Goal: Task Accomplishment & Management: Manage account settings

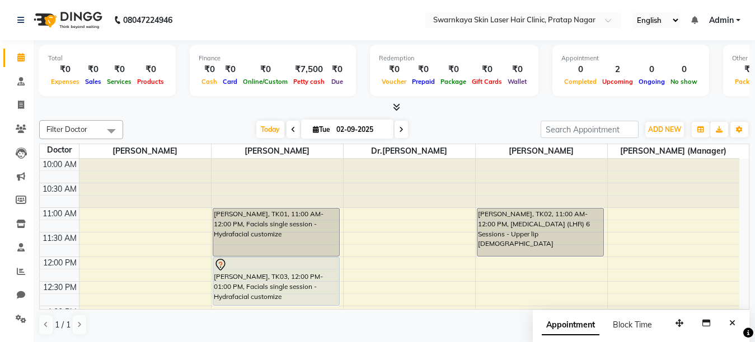
scroll to position [201, 0]
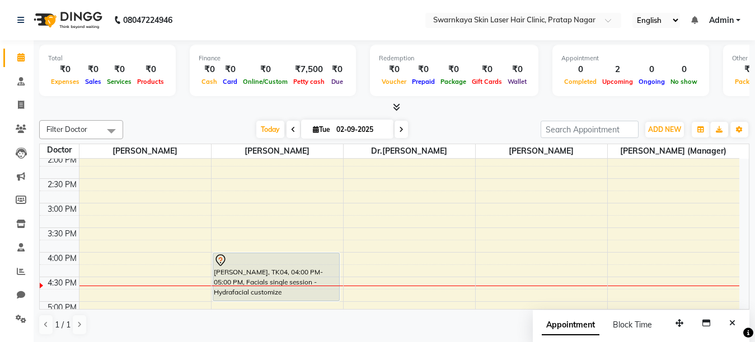
click at [399, 129] on icon at bounding box center [401, 129] width 4 height 7
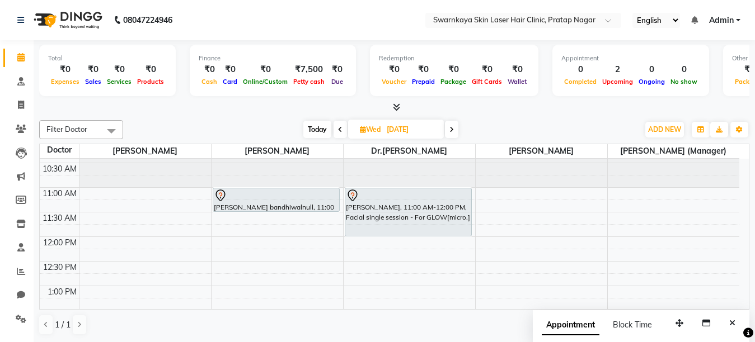
scroll to position [0, 0]
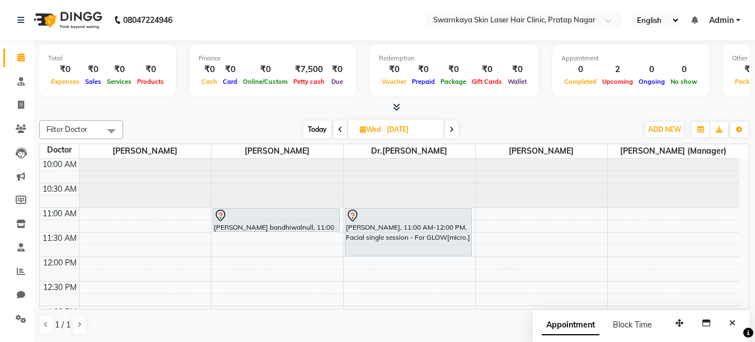
click at [337, 130] on span at bounding box center [339, 129] width 13 height 17
type input "02-09-2025"
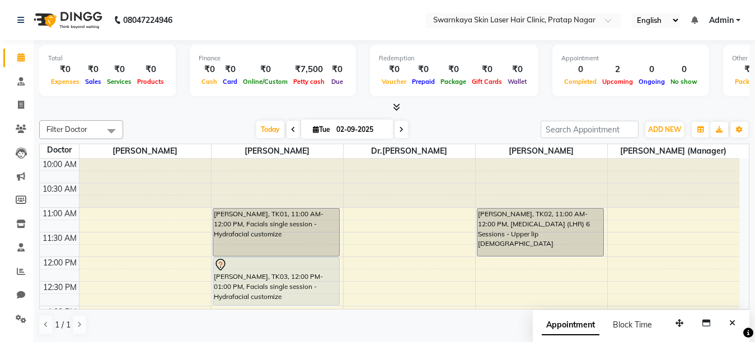
select select "83970"
select select "tentative"
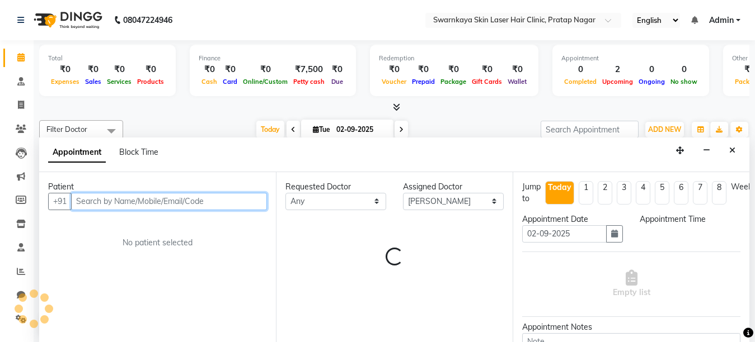
select select "735"
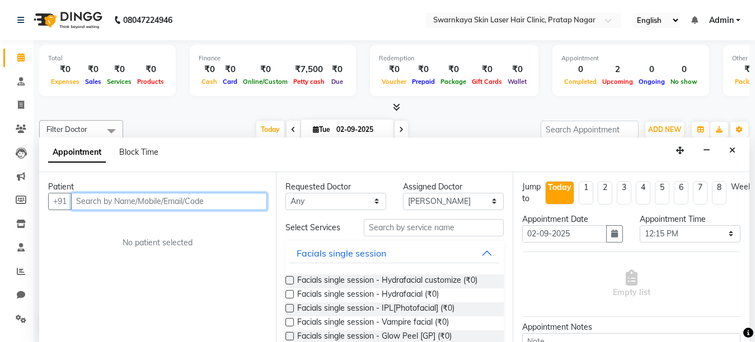
scroll to position [1, 0]
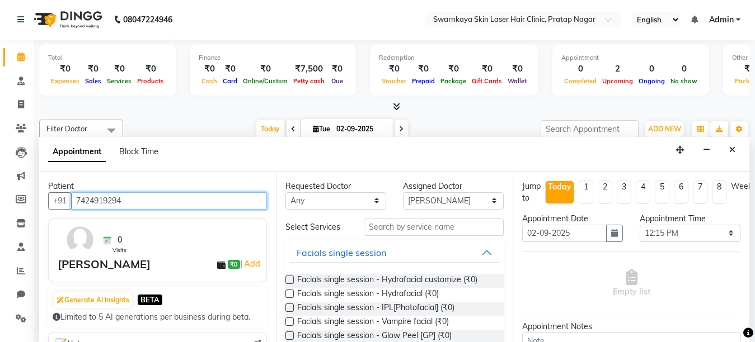
type input "7424919294"
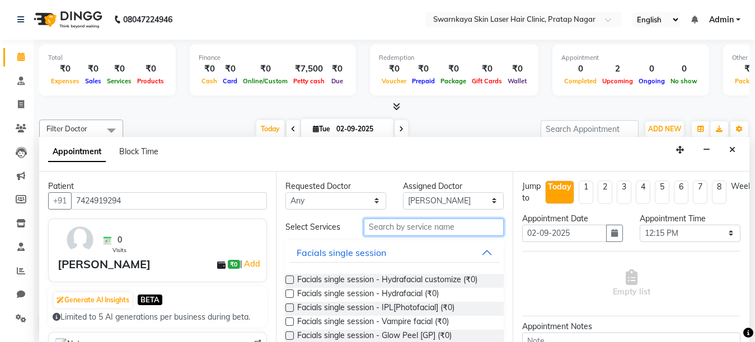
click at [407, 225] on input "text" at bounding box center [434, 227] width 140 height 17
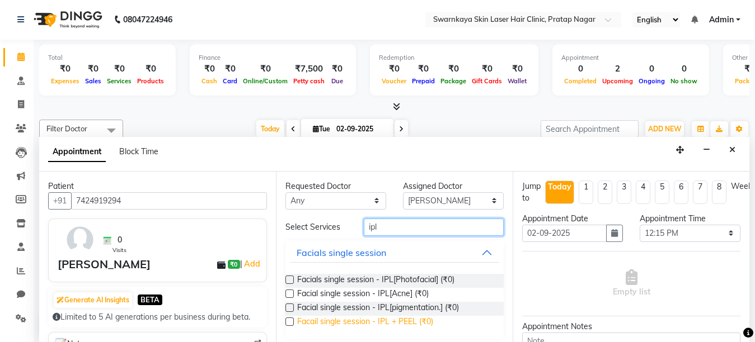
type input "ipl"
click at [389, 323] on span "Facail single session - IPL + PEEL (₹0)" at bounding box center [365, 323] width 136 height 14
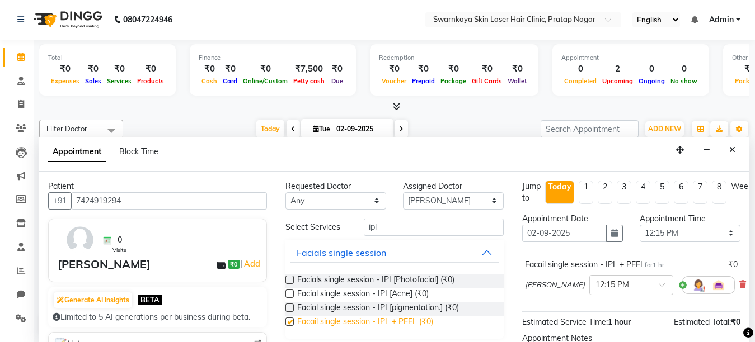
checkbox input "false"
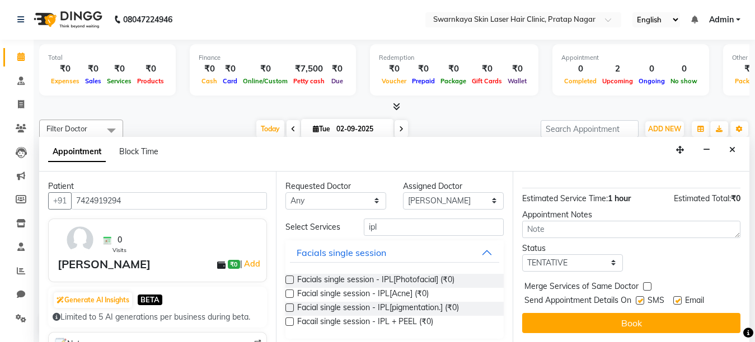
click at [675, 296] on label at bounding box center [677, 300] width 8 height 8
click at [675, 298] on input "checkbox" at bounding box center [676, 301] width 7 height 7
checkbox input "false"
click at [637, 296] on label at bounding box center [639, 300] width 8 height 8
click at [637, 298] on input "checkbox" at bounding box center [638, 301] width 7 height 7
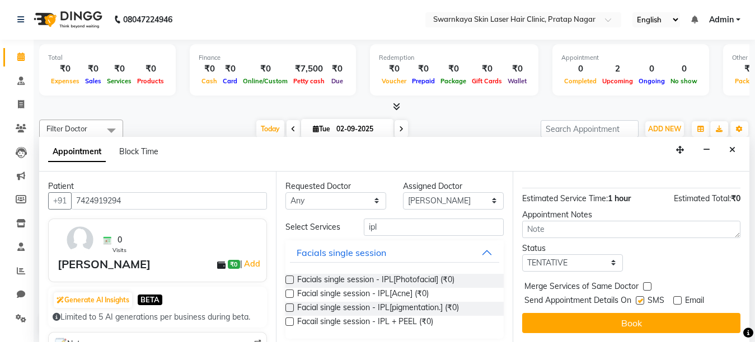
checkbox input "false"
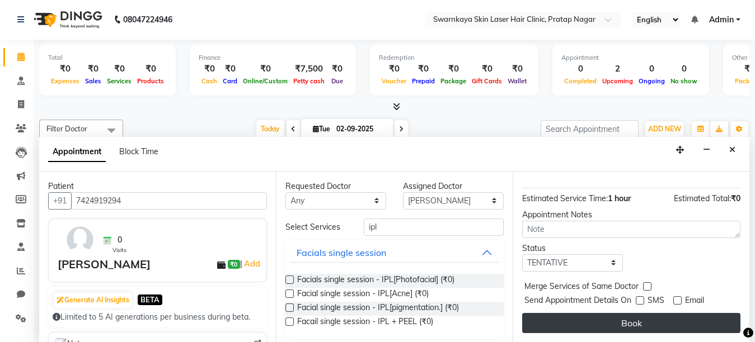
click at [631, 314] on button "Book" at bounding box center [631, 323] width 218 height 20
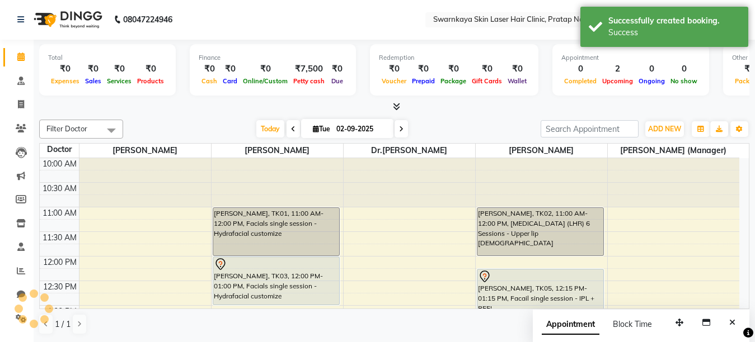
scroll to position [0, 0]
select select "83970"
select select "735"
select select "tentative"
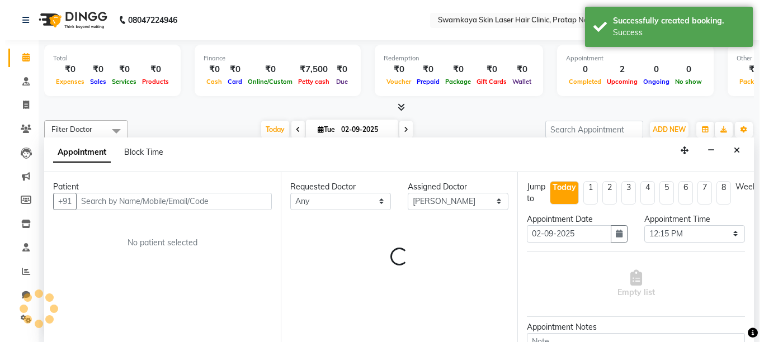
scroll to position [1, 0]
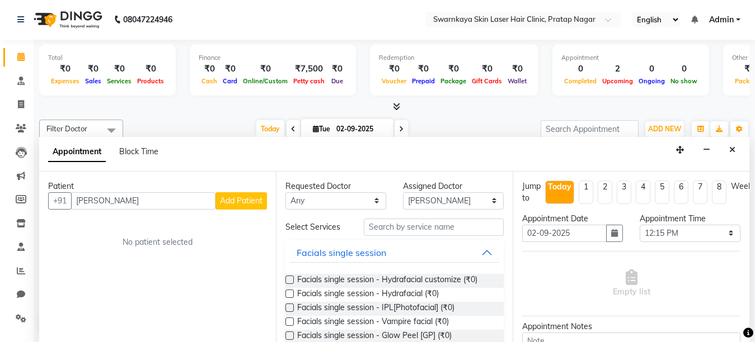
type input "[PERSON_NAME]"
click at [235, 197] on span "Add Patient" at bounding box center [241, 201] width 43 height 10
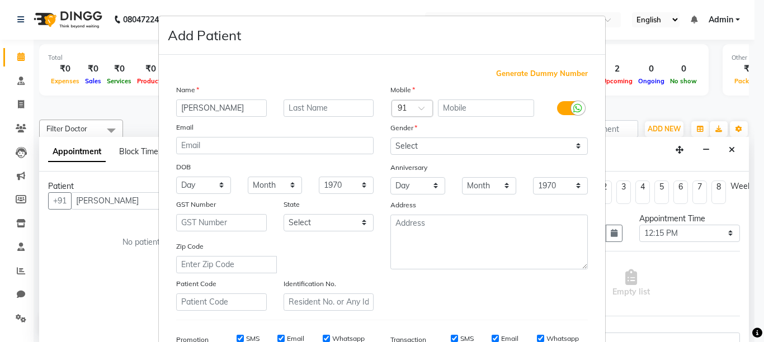
click at [521, 73] on span "Generate Dummy Number" at bounding box center [542, 73] width 92 height 11
type input "1377500000013"
checkbox input "false"
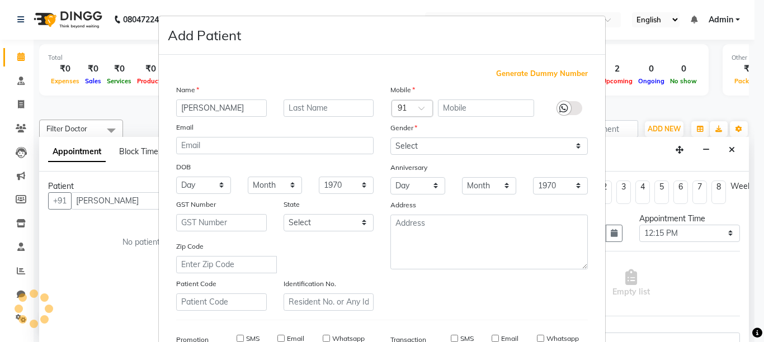
checkbox input "false"
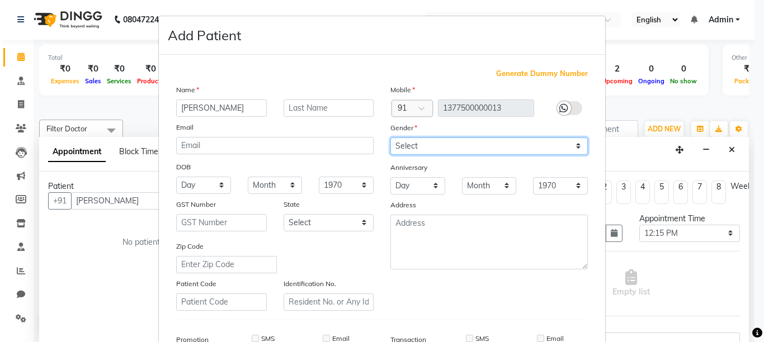
click at [426, 145] on select "Select [DEMOGRAPHIC_DATA] [DEMOGRAPHIC_DATA] Other Prefer Not To Say" at bounding box center [488, 146] width 197 height 17
select select "[DEMOGRAPHIC_DATA]"
click at [390, 138] on select "Select [DEMOGRAPHIC_DATA] [DEMOGRAPHIC_DATA] Other Prefer Not To Say" at bounding box center [488, 146] width 197 height 17
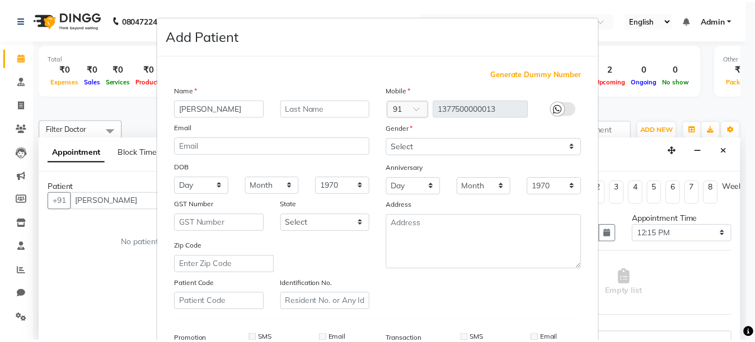
scroll to position [174, 0]
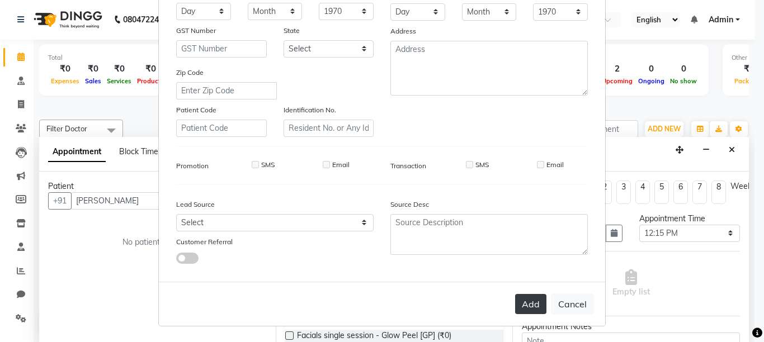
click at [517, 304] on button "Add" at bounding box center [530, 304] width 31 height 20
type input "1377500000013"
select select
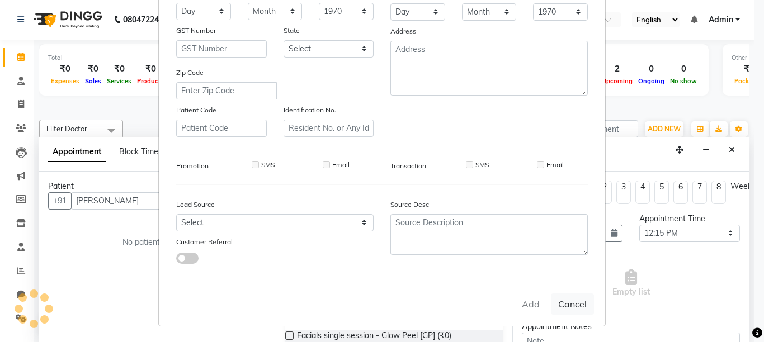
select select
checkbox input "false"
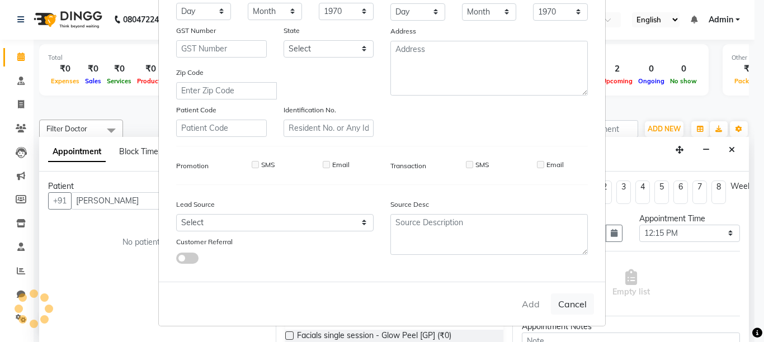
checkbox input "false"
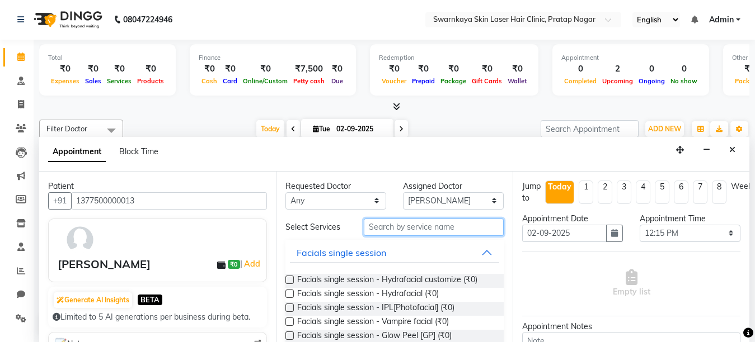
click at [433, 225] on input "text" at bounding box center [434, 227] width 140 height 17
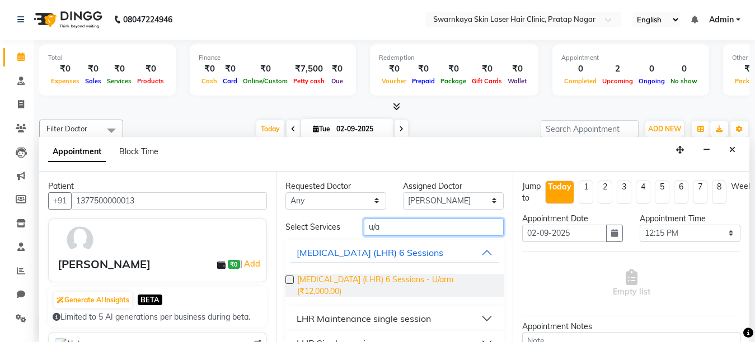
type input "u/a"
click at [330, 279] on span "[MEDICAL_DATA] (LHR) 6 Sessions - U/arm (₹12,000.00)" at bounding box center [395, 285] width 197 height 23
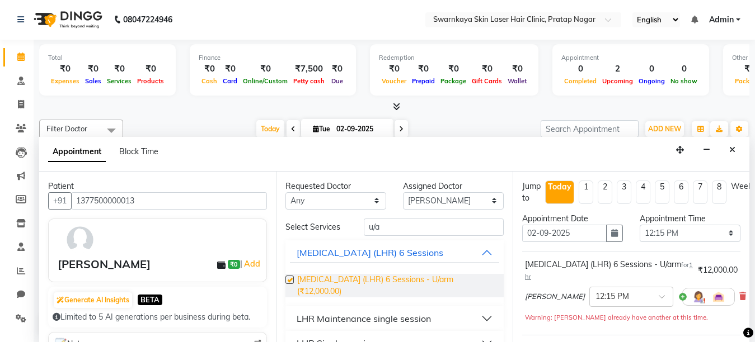
checkbox input "false"
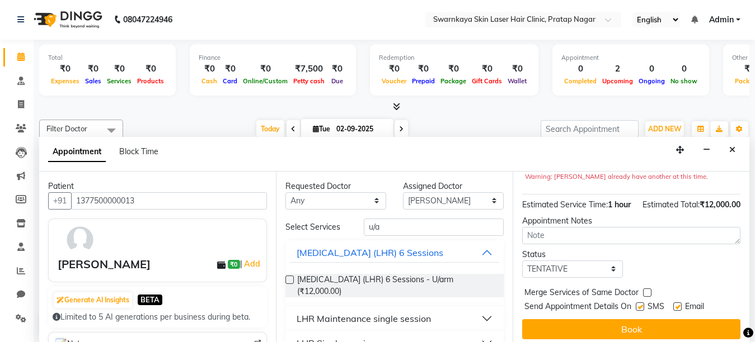
click at [637, 311] on label at bounding box center [639, 307] width 8 height 8
click at [637, 312] on input "checkbox" at bounding box center [638, 307] width 7 height 7
checkbox input "false"
click at [677, 311] on label at bounding box center [677, 307] width 8 height 8
click at [677, 312] on input "checkbox" at bounding box center [676, 307] width 7 height 7
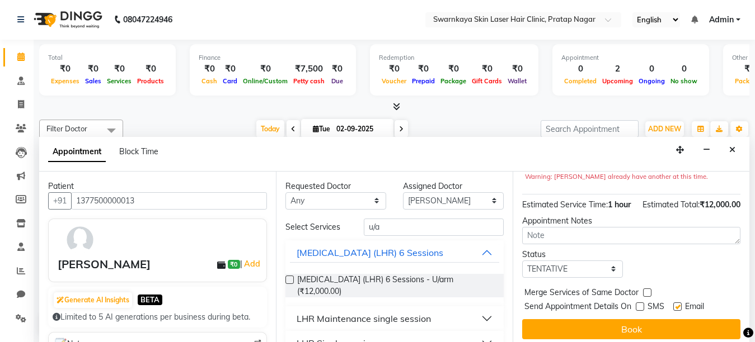
checkbox input "false"
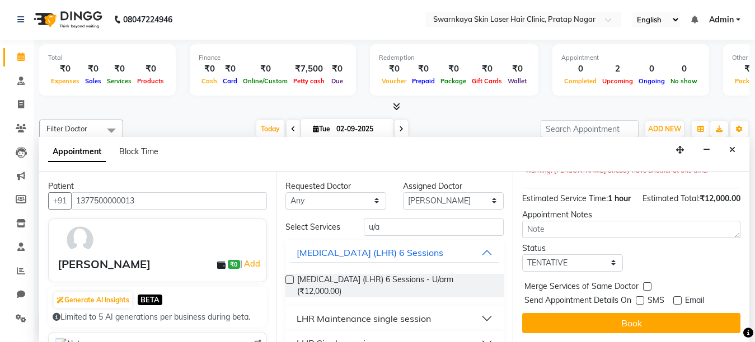
scroll to position [168, 0]
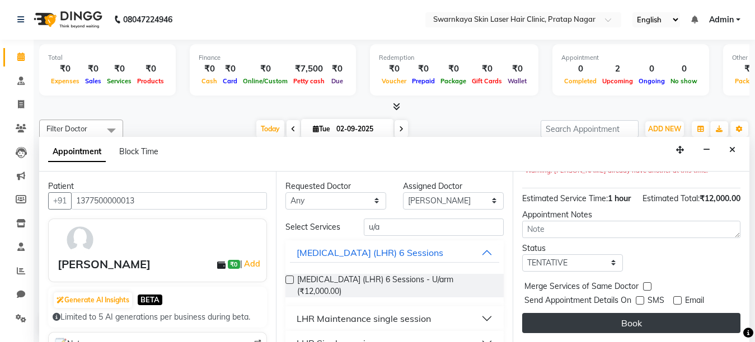
click at [663, 314] on button "Book" at bounding box center [631, 323] width 218 height 20
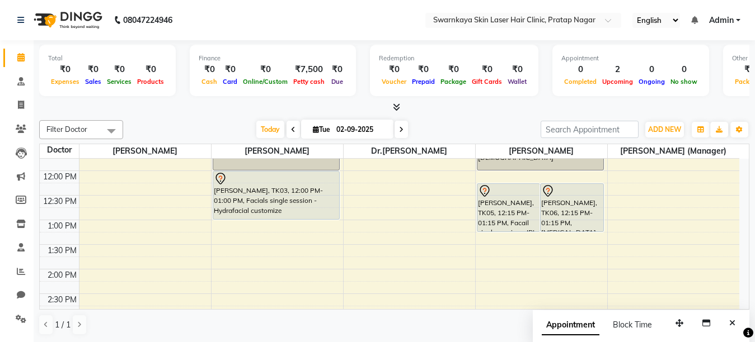
scroll to position [89, 0]
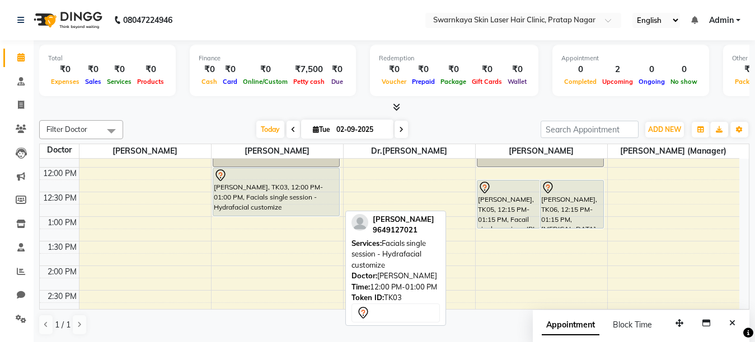
click at [303, 189] on div "[PERSON_NAME], TK03, 12:00 PM-01:00 PM, Facials single session - Hydrafacial cu…" at bounding box center [276, 192] width 126 height 48
select select "7"
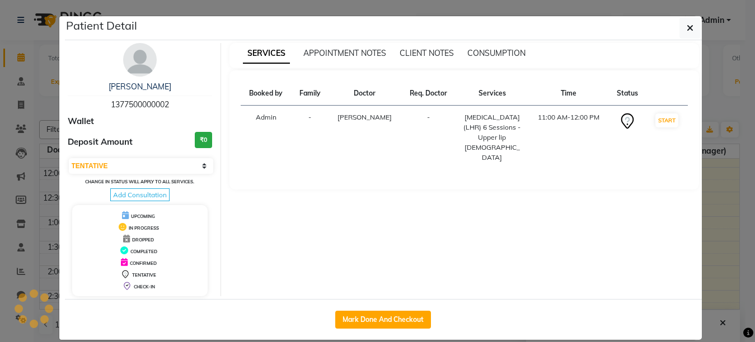
click at [303, 189] on div "SERVICES APPOINTMENT NOTES CLIENT NOTES CONSUMPTION Booked by Family Doctor Req…" at bounding box center [464, 169] width 486 height 253
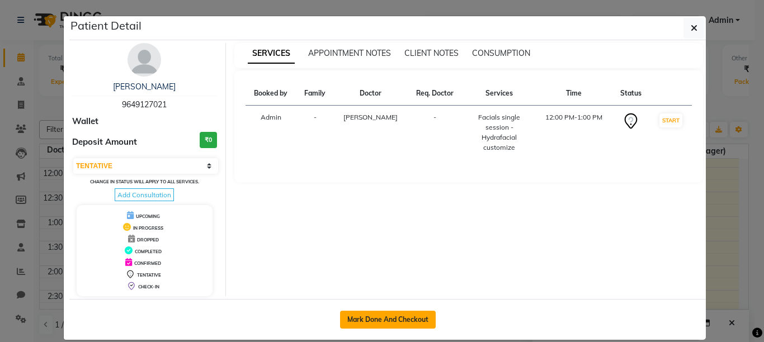
click at [368, 322] on button "Mark Done And Checkout" at bounding box center [388, 320] width 96 height 18
select select "service"
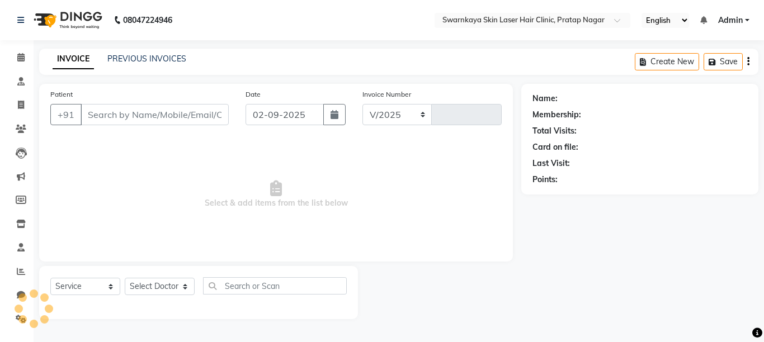
select select "8513"
type input "0053"
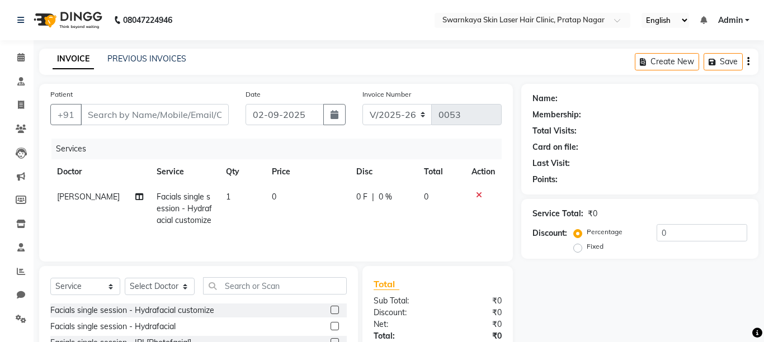
type input "9649127021"
select select "83968"
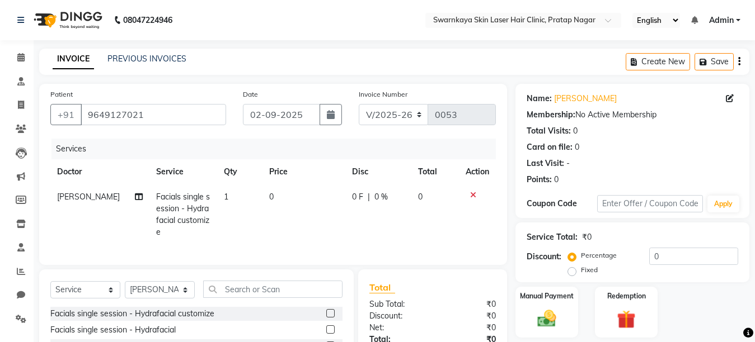
click at [270, 193] on td "0" at bounding box center [303, 215] width 83 height 60
select select "83968"
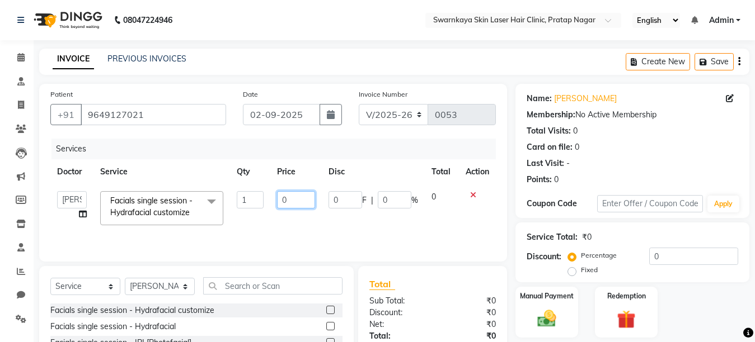
click at [284, 200] on input "0" at bounding box center [296, 199] width 38 height 17
type input "500"
click at [535, 308] on img at bounding box center [546, 319] width 31 height 22
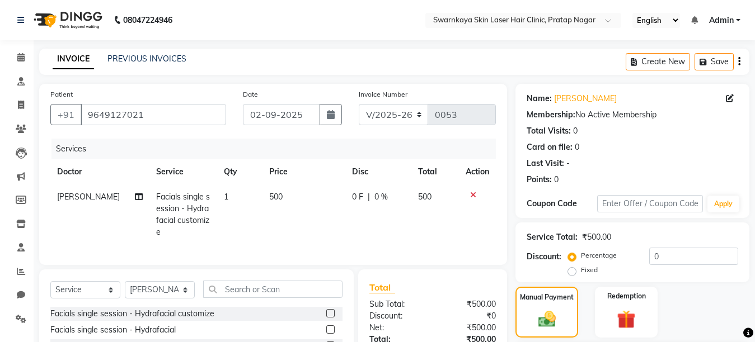
scroll to position [107, 0]
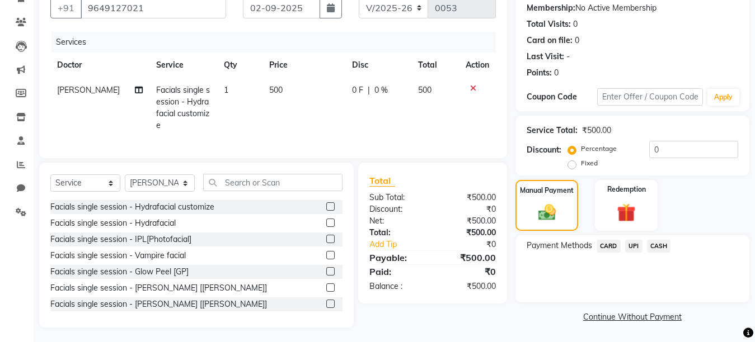
click at [635, 248] on span "UPI" at bounding box center [633, 246] width 17 height 13
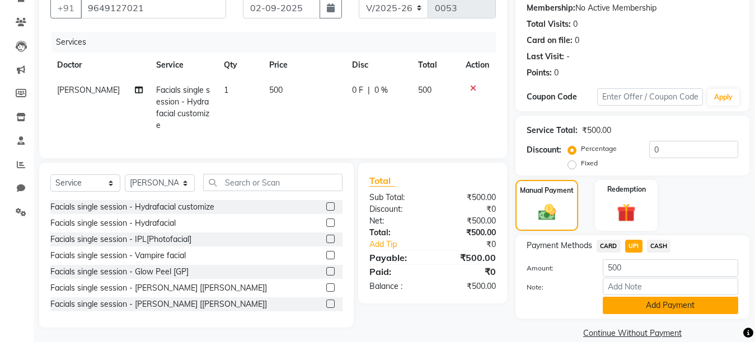
click at [687, 306] on button "Add Payment" at bounding box center [669, 305] width 135 height 17
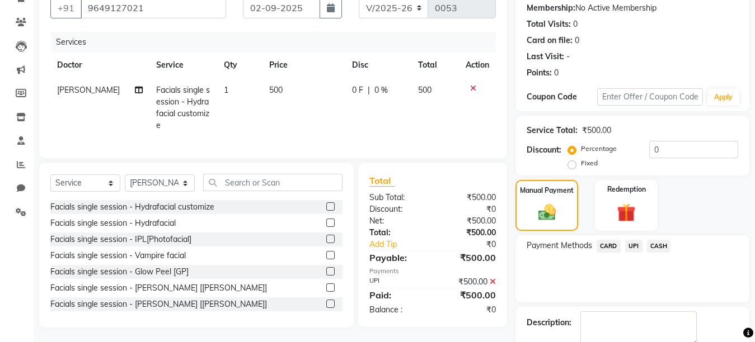
scroll to position [170, 0]
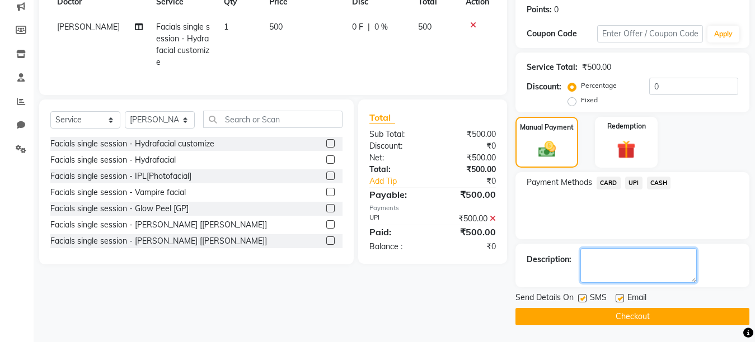
click at [588, 256] on textarea at bounding box center [638, 265] width 116 height 35
type textarea "%)))"
click at [619, 297] on label at bounding box center [619, 298] width 8 height 8
click at [619, 297] on input "checkbox" at bounding box center [618, 298] width 7 height 7
checkbox input "false"
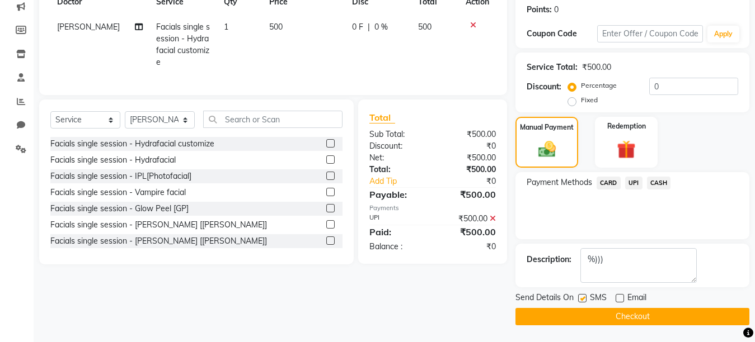
click at [580, 297] on label at bounding box center [582, 298] width 8 height 8
click at [580, 297] on input "checkbox" at bounding box center [581, 298] width 7 height 7
checkbox input "false"
click at [613, 314] on button "Checkout" at bounding box center [632, 316] width 234 height 17
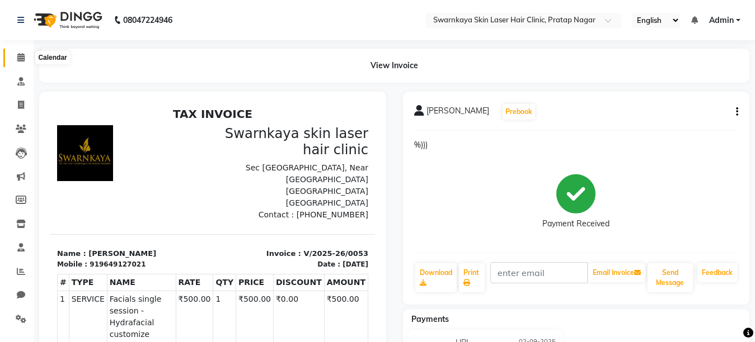
click at [21, 57] on icon at bounding box center [20, 57] width 7 height 8
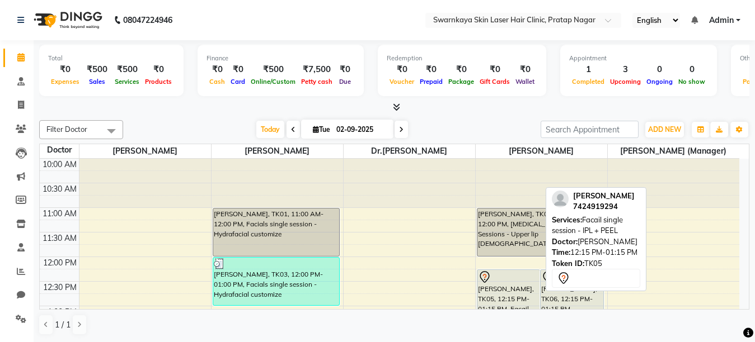
click at [508, 285] on div "[PERSON_NAME], TK05, 12:15 PM-01:15 PM, Facail single session - IPL + PEEL" at bounding box center [508, 294] width 63 height 48
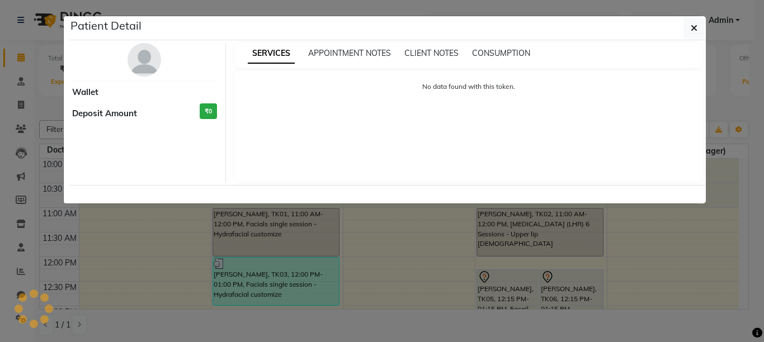
select select "7"
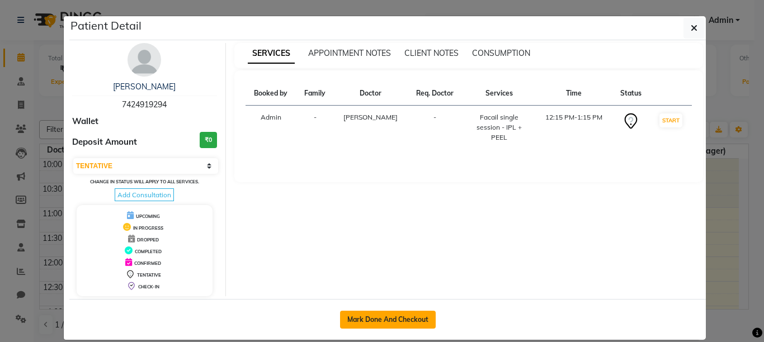
click at [390, 320] on button "Mark Done And Checkout" at bounding box center [388, 320] width 96 height 18
select select "service"
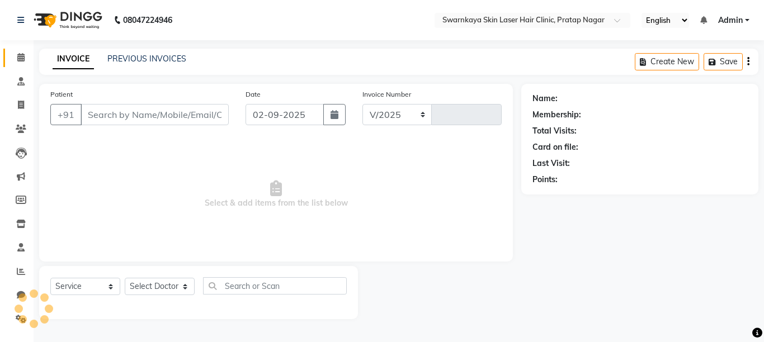
select select "8513"
type input "0054"
type input "7424919294"
select select "83970"
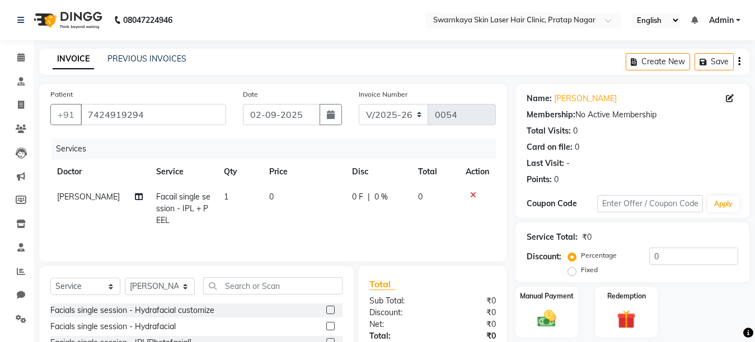
click at [269, 195] on span "0" at bounding box center [271, 197] width 4 height 10
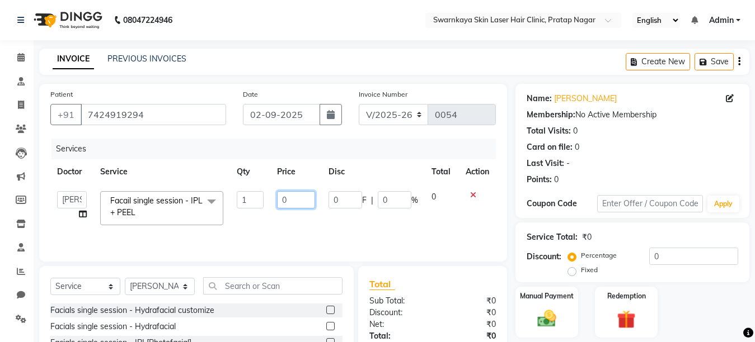
click at [285, 197] on input "0" at bounding box center [296, 199] width 38 height 17
type input "500"
click at [544, 318] on img at bounding box center [546, 319] width 31 height 22
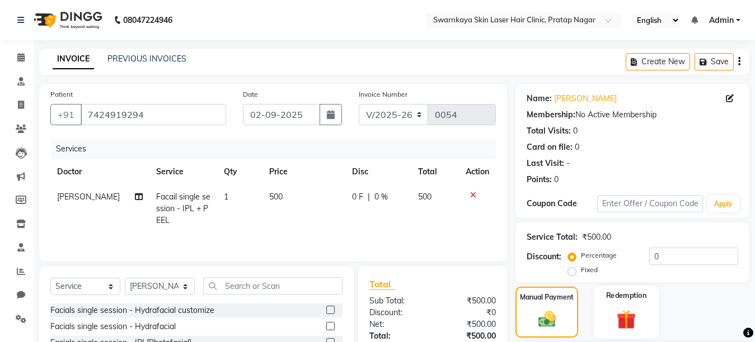
scroll to position [107, 0]
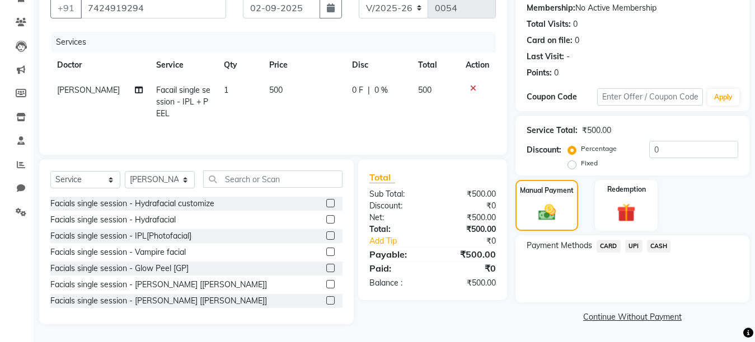
click at [633, 246] on span "UPI" at bounding box center [633, 246] width 17 height 13
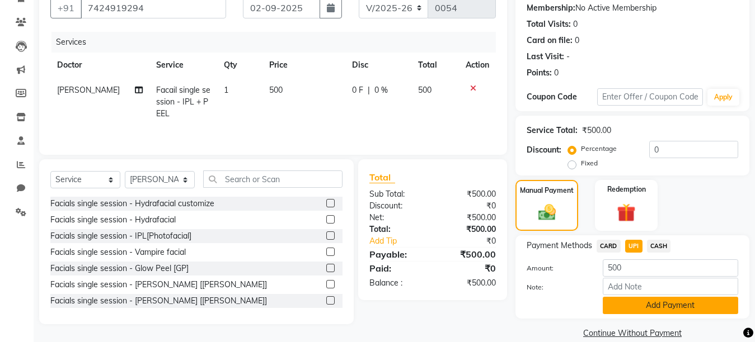
click at [633, 304] on button "Add Payment" at bounding box center [669, 305] width 135 height 17
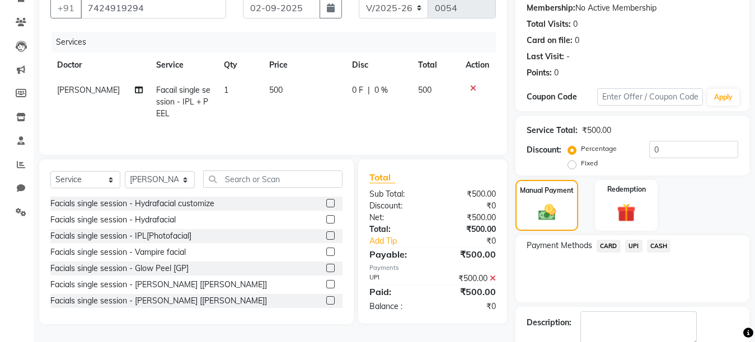
click at [632, 243] on span "UPI" at bounding box center [633, 246] width 17 height 13
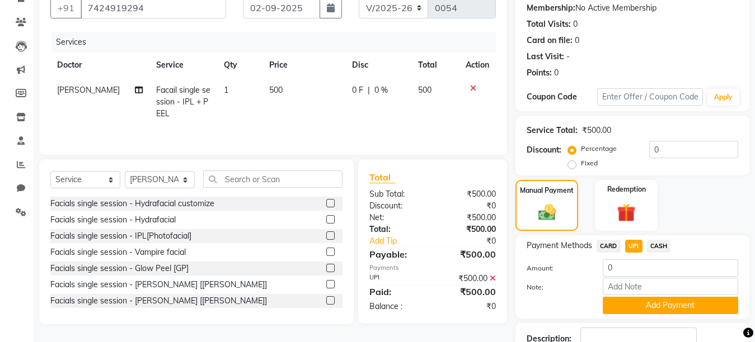
click at [608, 245] on span "CARD" at bounding box center [608, 246] width 24 height 13
click at [638, 312] on button "Add Payment" at bounding box center [669, 305] width 135 height 17
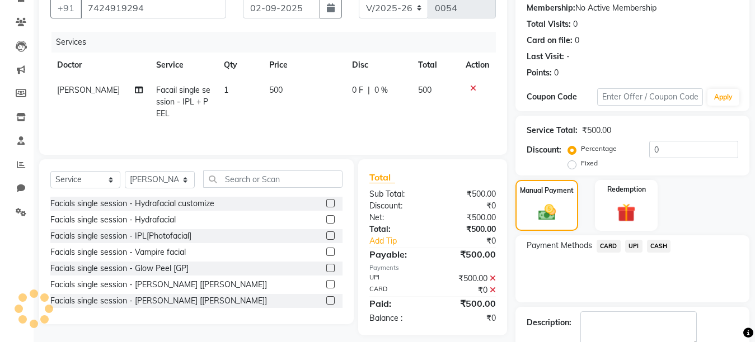
scroll to position [170, 0]
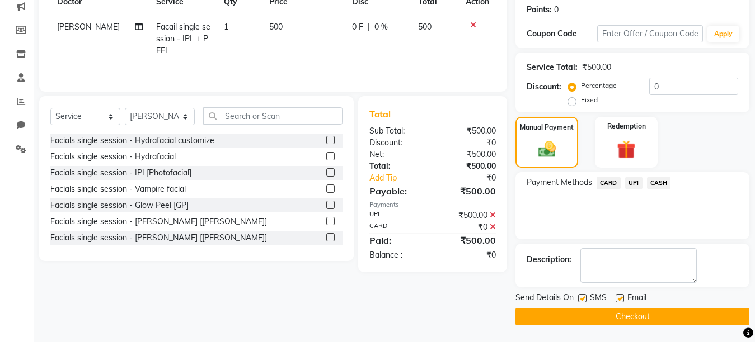
click at [583, 299] on label at bounding box center [582, 298] width 8 height 8
click at [583, 299] on input "checkbox" at bounding box center [581, 298] width 7 height 7
checkbox input "false"
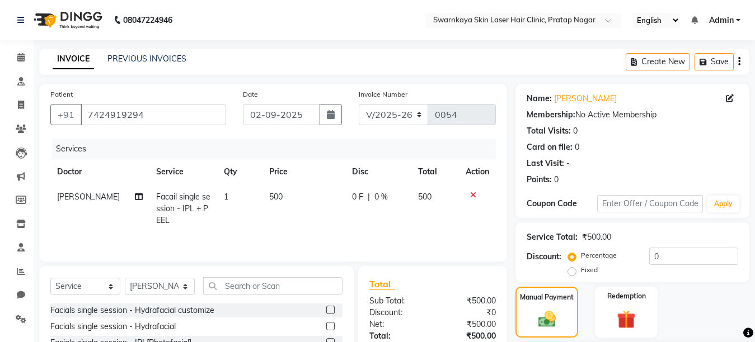
click at [472, 195] on icon at bounding box center [473, 195] width 6 height 8
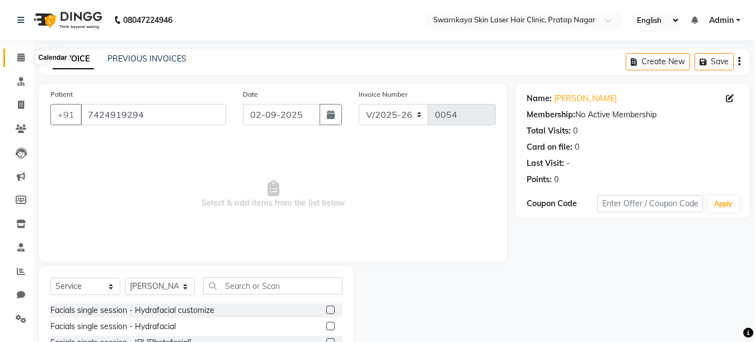
click at [18, 58] on icon at bounding box center [20, 57] width 7 height 8
click at [18, 57] on icon at bounding box center [20, 57] width 7 height 8
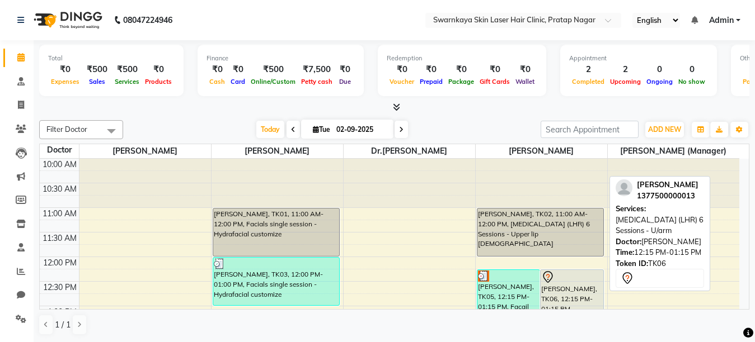
click at [562, 288] on div "[PERSON_NAME], TK06, 12:15 PM-01:15 PM, [MEDICAL_DATA] (LHR) 6 Sessions - U/arm" at bounding box center [571, 294] width 63 height 48
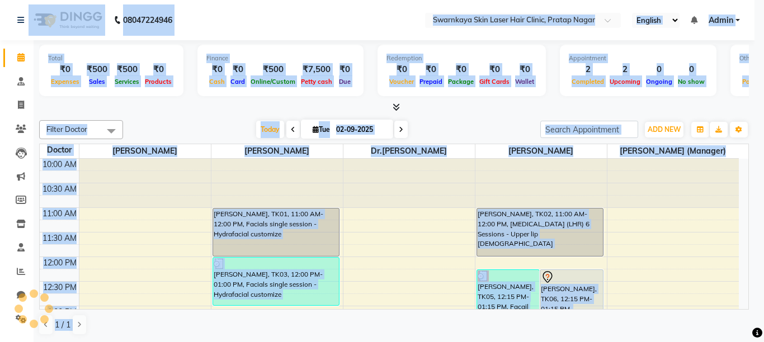
select select "7"
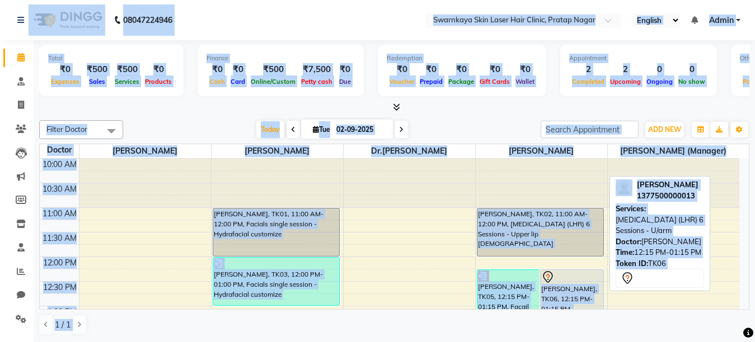
click at [562, 288] on div "[PERSON_NAME], TK06, 12:15 PM-01:15 PM, [MEDICAL_DATA] (LHR) 6 Sessions - U/arm" at bounding box center [571, 294] width 63 height 48
select select "7"
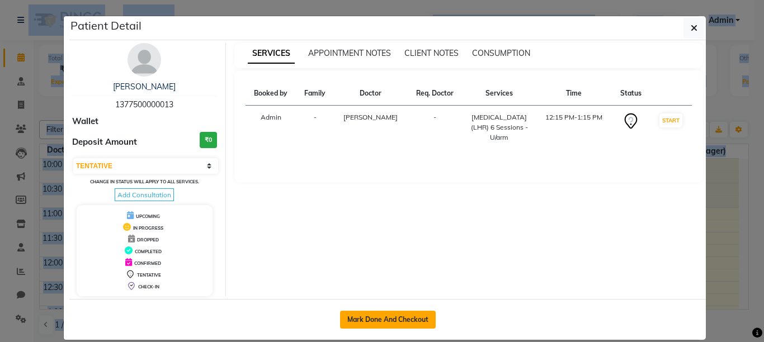
click at [379, 320] on button "Mark Done And Checkout" at bounding box center [388, 320] width 96 height 18
select select "service"
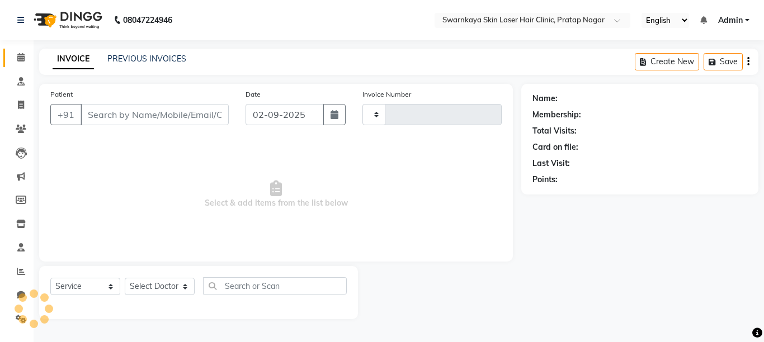
select select "8513"
type input "0054"
type input "1377500000013"
select select "83970"
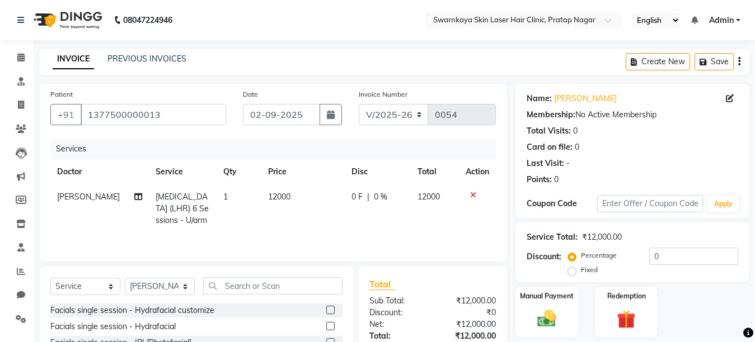
click at [284, 197] on td "12000" at bounding box center [302, 209] width 83 height 49
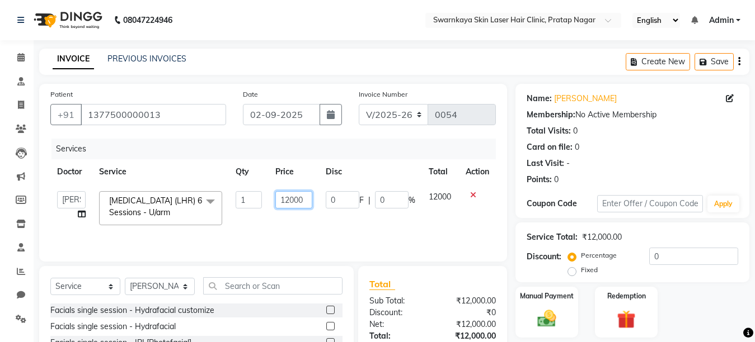
drag, startPoint x: 284, startPoint y: 197, endPoint x: 304, endPoint y: 202, distance: 21.4
click at [304, 202] on input "12000" at bounding box center [293, 199] width 37 height 17
type input "1"
type input "500"
click at [446, 200] on td "12000" at bounding box center [440, 209] width 37 height 48
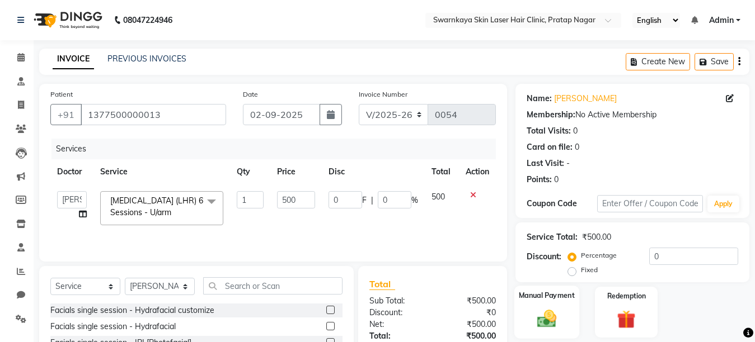
click at [539, 315] on img at bounding box center [546, 319] width 31 height 22
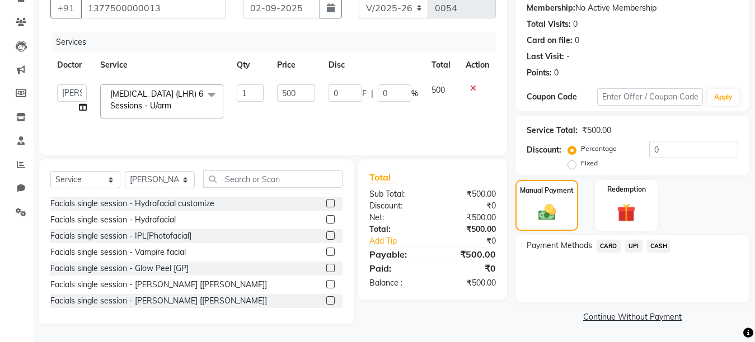
click at [605, 244] on span "CARD" at bounding box center [608, 246] width 24 height 13
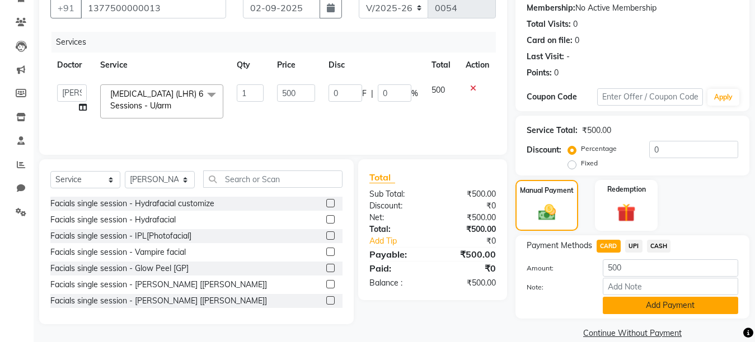
click at [665, 304] on button "Add Payment" at bounding box center [669, 305] width 135 height 17
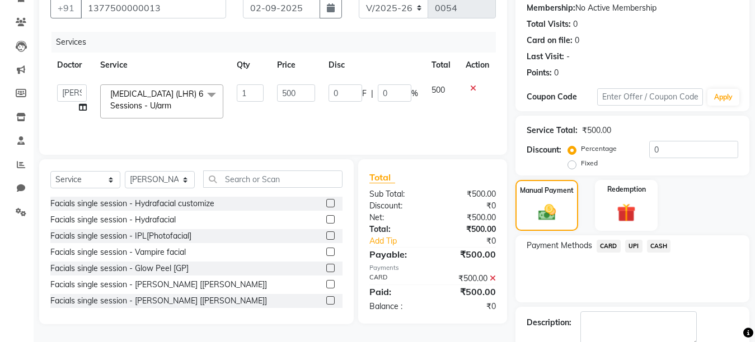
scroll to position [170, 0]
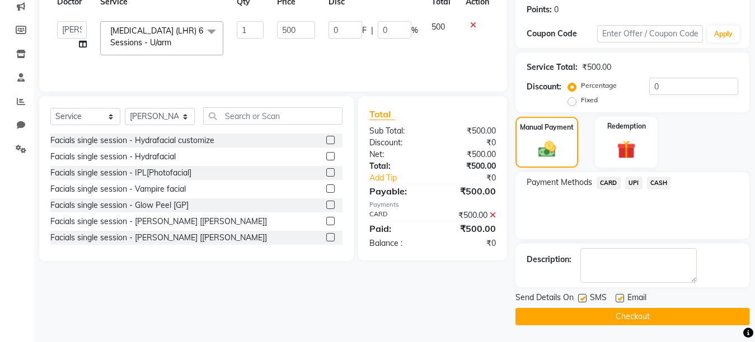
click at [618, 298] on label at bounding box center [619, 298] width 8 height 8
click at [618, 298] on input "checkbox" at bounding box center [618, 298] width 7 height 7
checkbox input "false"
click at [580, 298] on label at bounding box center [582, 298] width 8 height 8
click at [580, 298] on input "checkbox" at bounding box center [581, 298] width 7 height 7
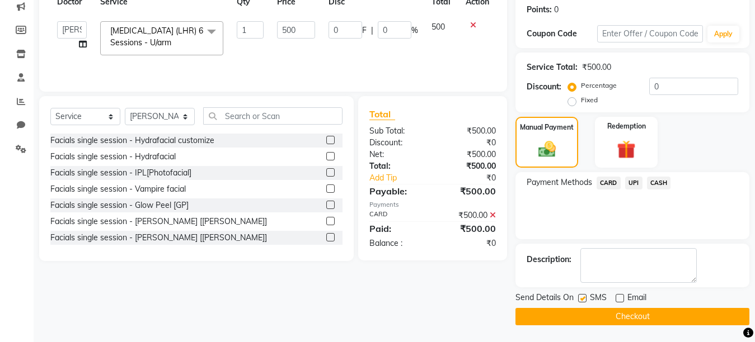
checkbox input "false"
click at [591, 261] on textarea at bounding box center [638, 265] width 116 height 35
type textarea "#%))"
click at [622, 314] on button "Checkout" at bounding box center [632, 316] width 234 height 17
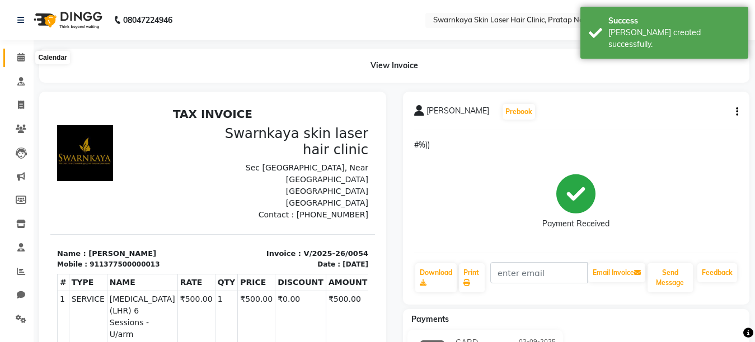
click at [20, 58] on icon at bounding box center [20, 57] width 7 height 8
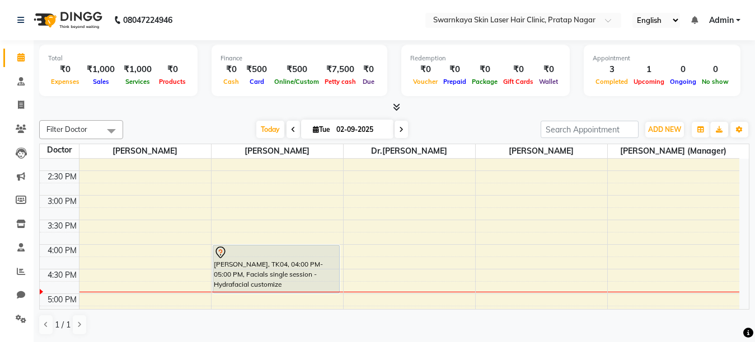
scroll to position [211, 0]
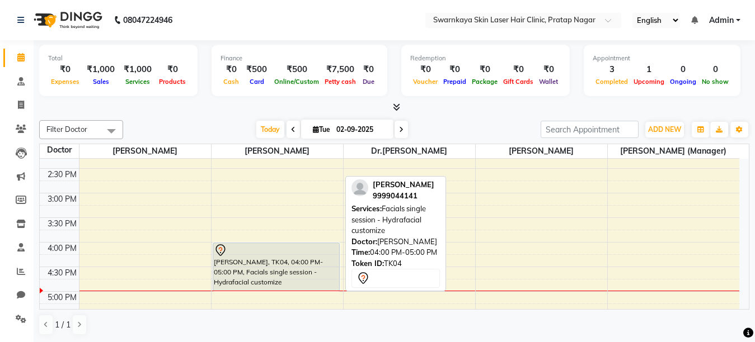
click at [303, 258] on div "[PERSON_NAME], TK04, 04:00 PM-05:00 PM, Facials single session - Hydrafacial cu…" at bounding box center [276, 267] width 126 height 48
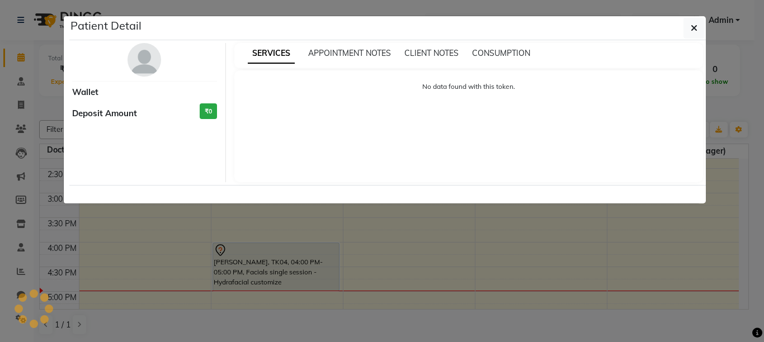
select select "7"
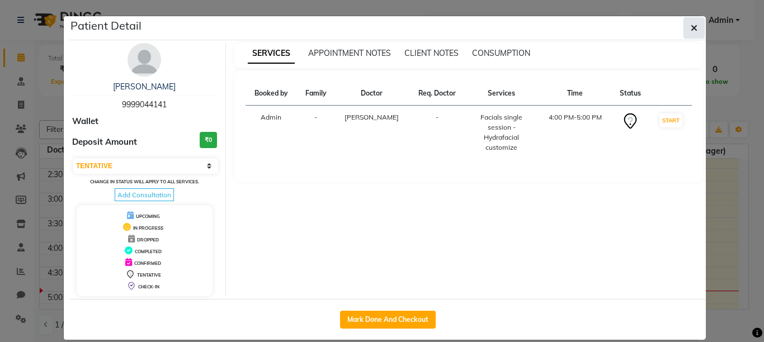
click at [691, 25] on icon "button" at bounding box center [694, 27] width 7 height 9
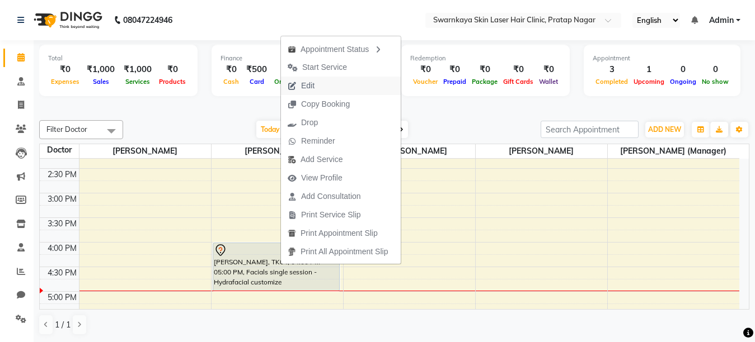
click at [317, 84] on span "Edit" at bounding box center [301, 86] width 40 height 18
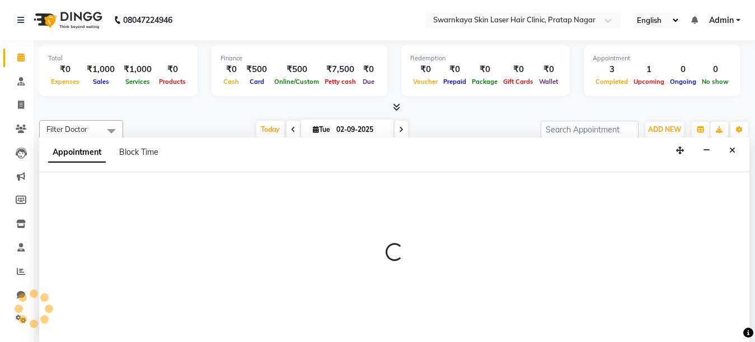
select select "tentative"
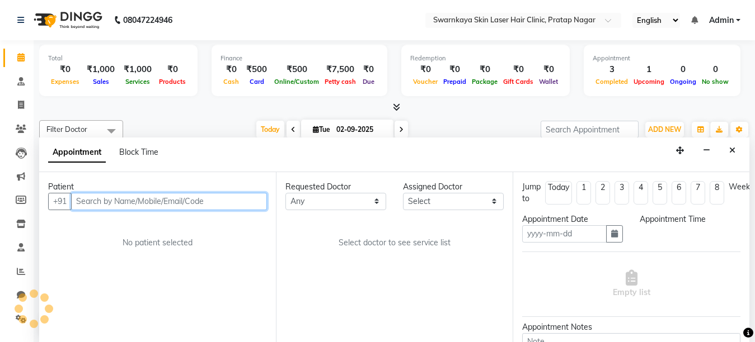
type input "02-09-2025"
select select "960"
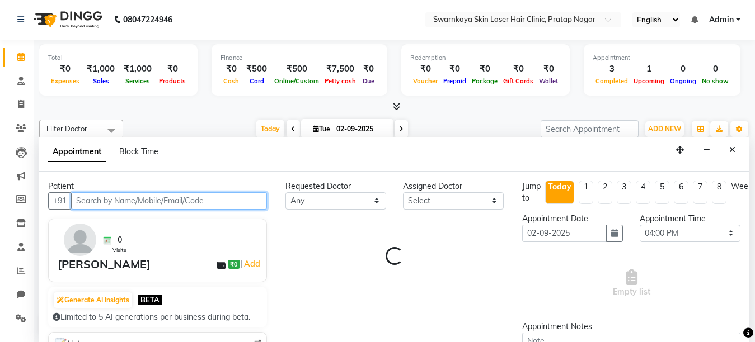
select select "83968"
select select "4288"
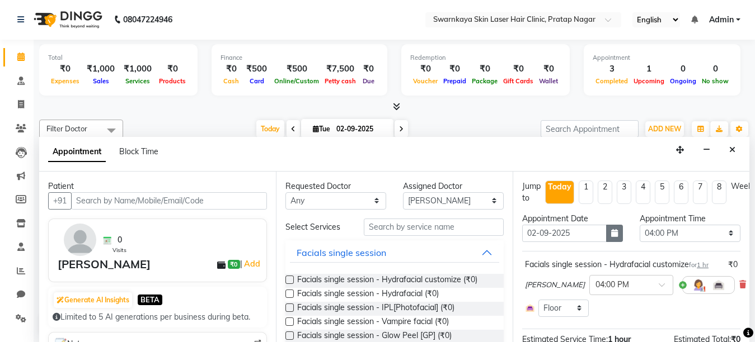
click at [611, 235] on icon "button" at bounding box center [614, 233] width 7 height 8
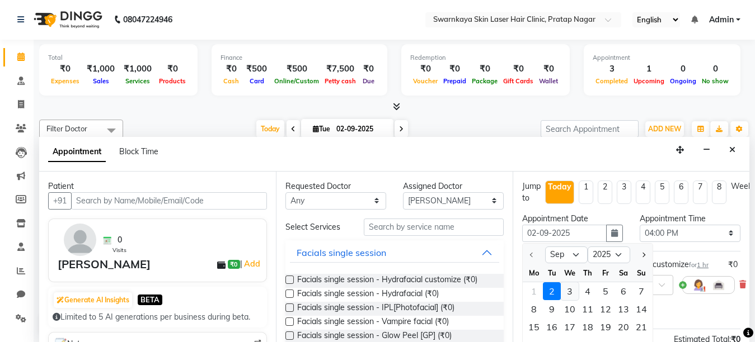
click at [569, 289] on div "3" at bounding box center [569, 291] width 18 height 18
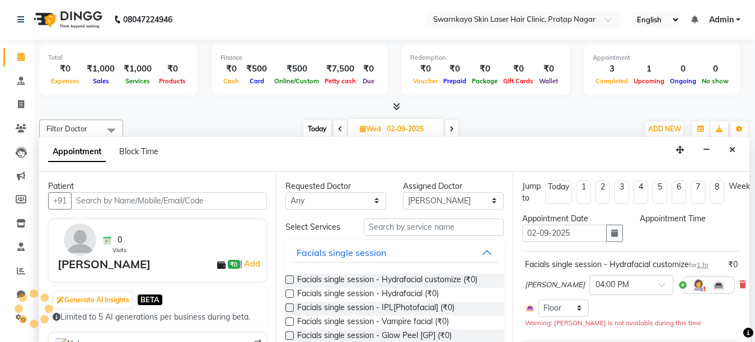
type input "[DATE]"
select select "960"
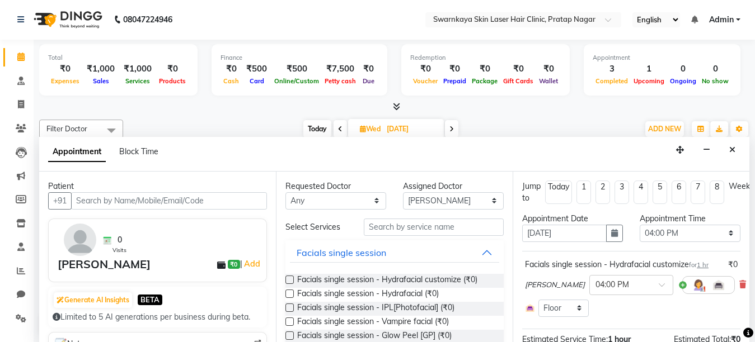
scroll to position [120, 0]
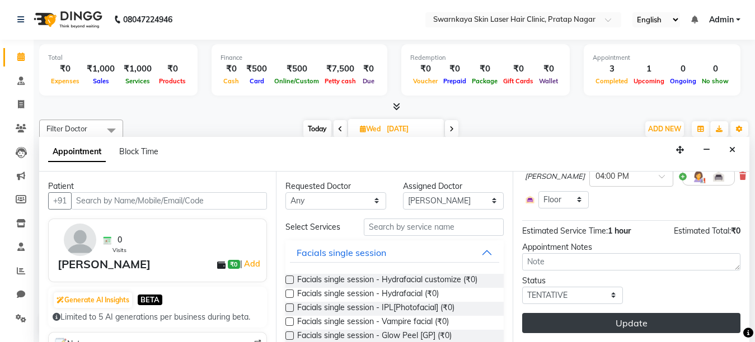
click at [672, 313] on button "Update" at bounding box center [631, 323] width 218 height 20
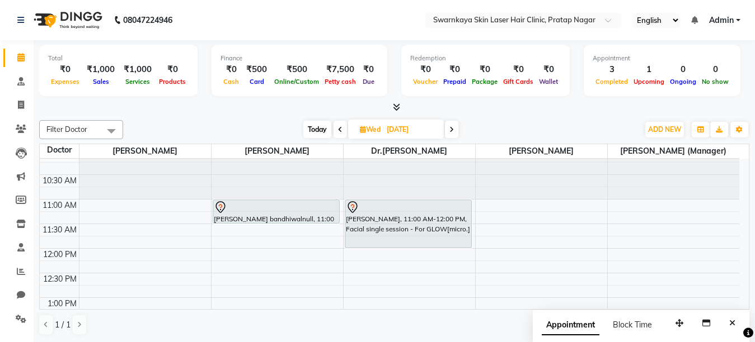
scroll to position [0, 0]
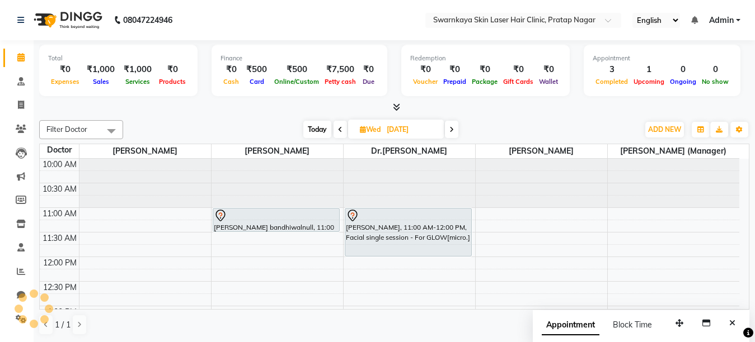
click at [336, 131] on span at bounding box center [339, 129] width 13 height 17
type input "02-09-2025"
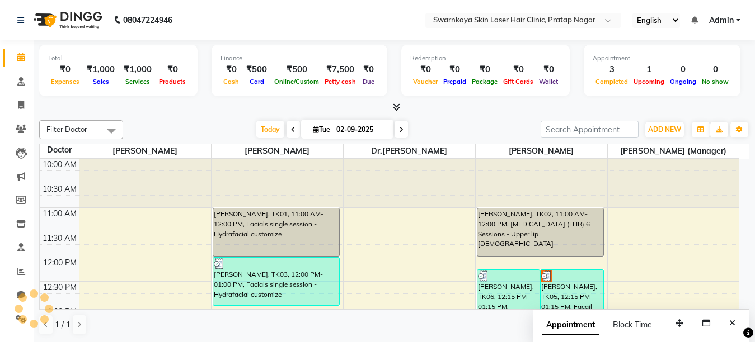
scroll to position [345, 0]
